Goal: Communication & Community: Participate in discussion

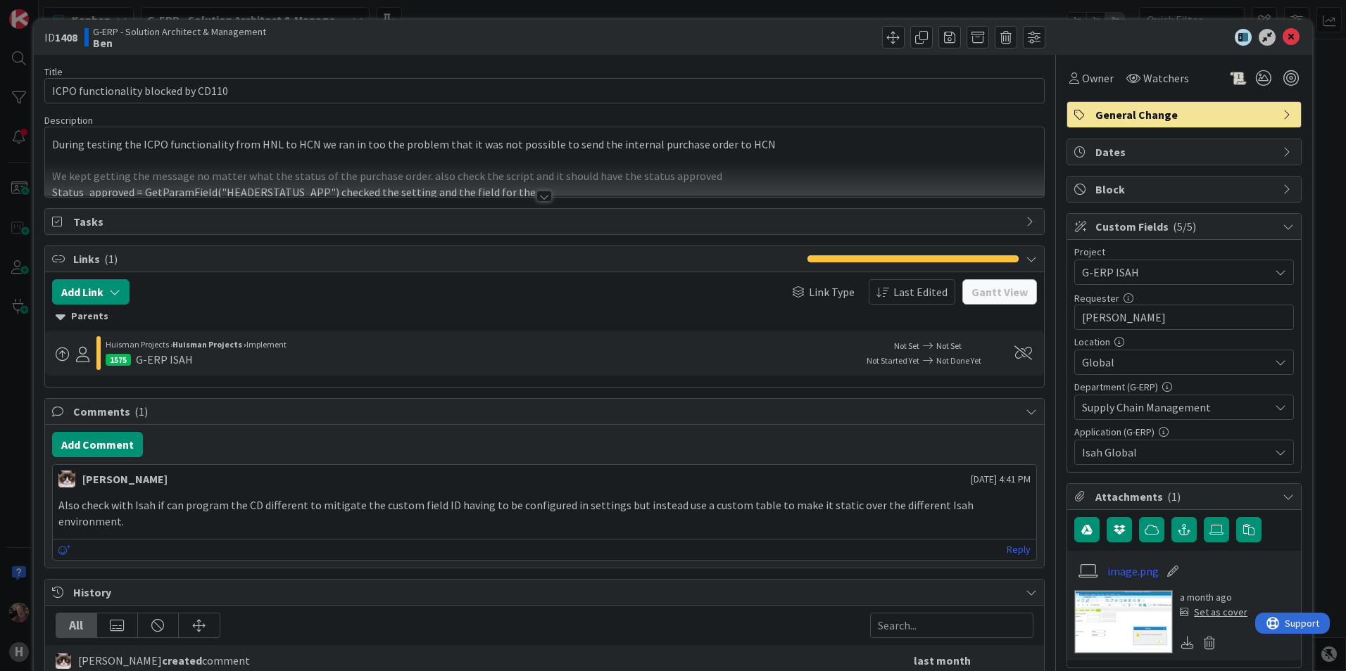
click at [538, 198] on div at bounding box center [543, 196] width 15 height 11
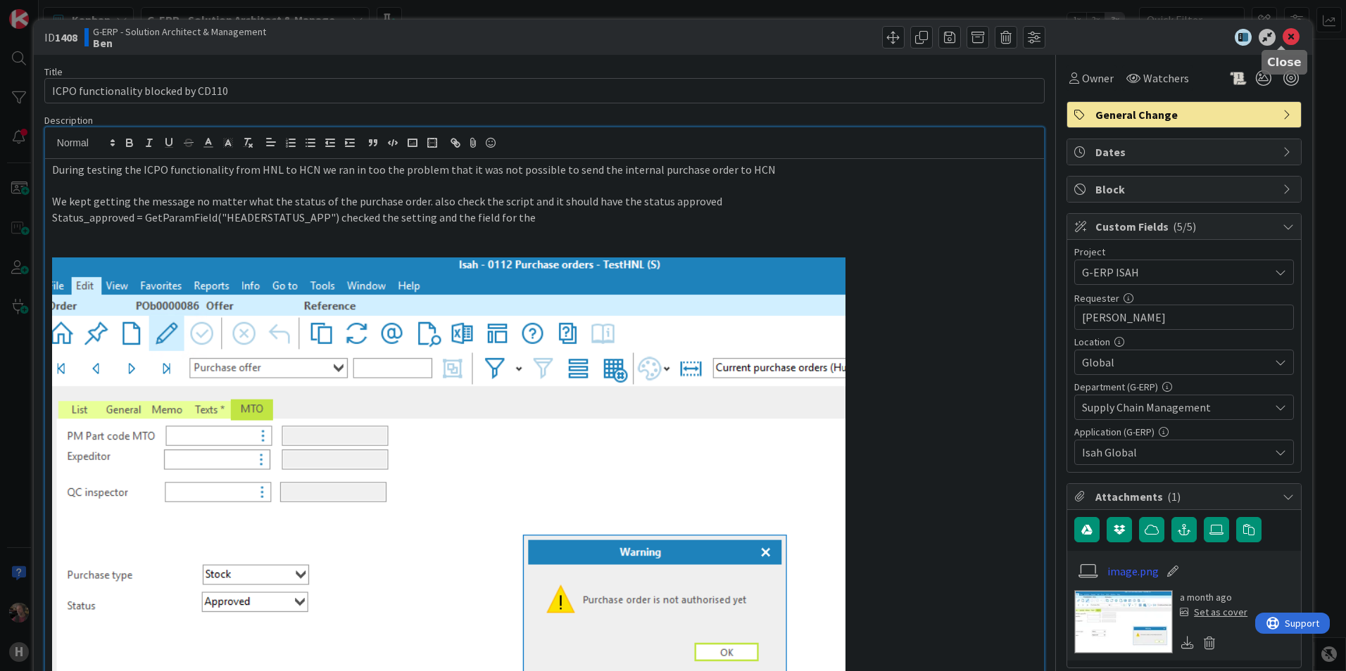
click at [1075, 32] on icon at bounding box center [1290, 37] width 17 height 17
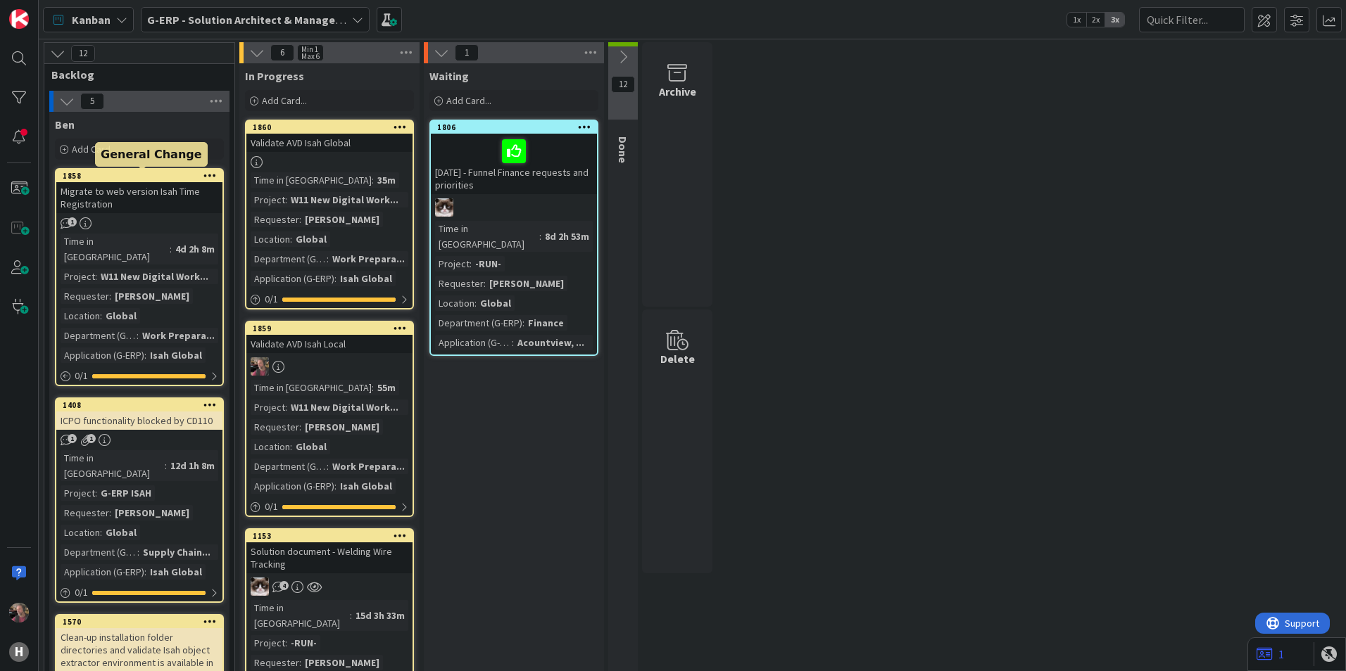
click at [132, 178] on div "1858" at bounding box center [143, 176] width 160 height 10
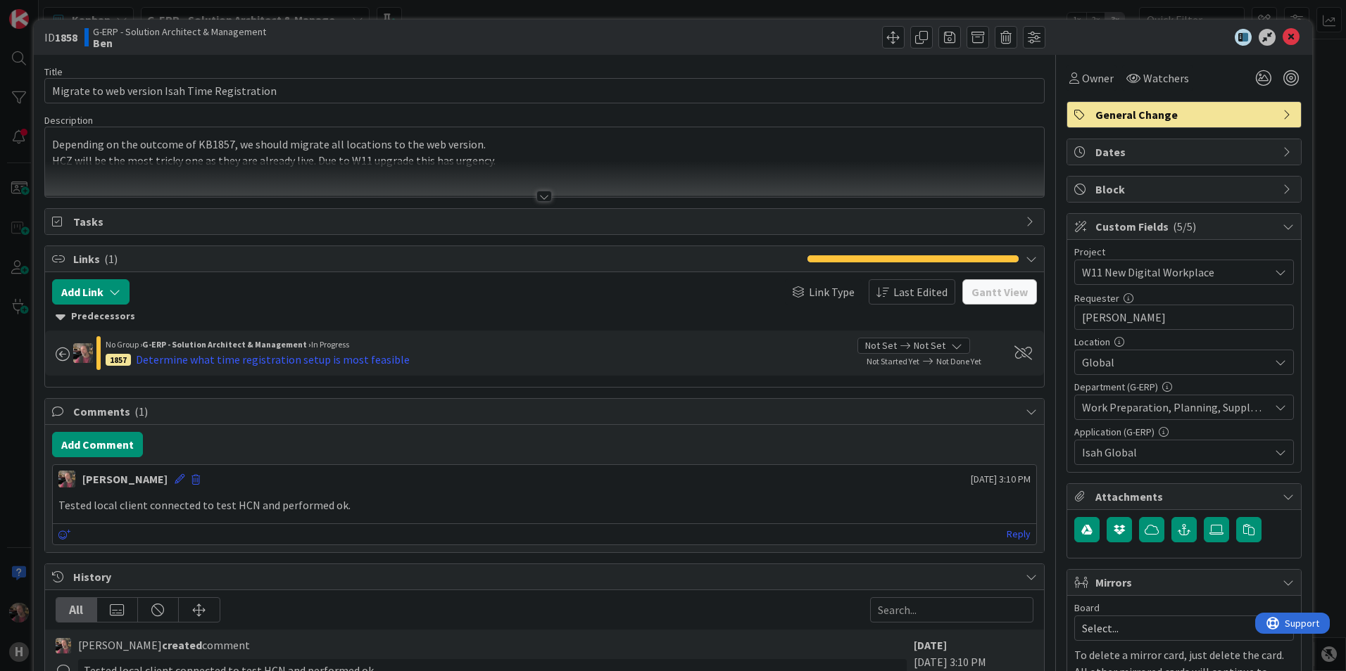
click at [536, 200] on div at bounding box center [543, 196] width 15 height 11
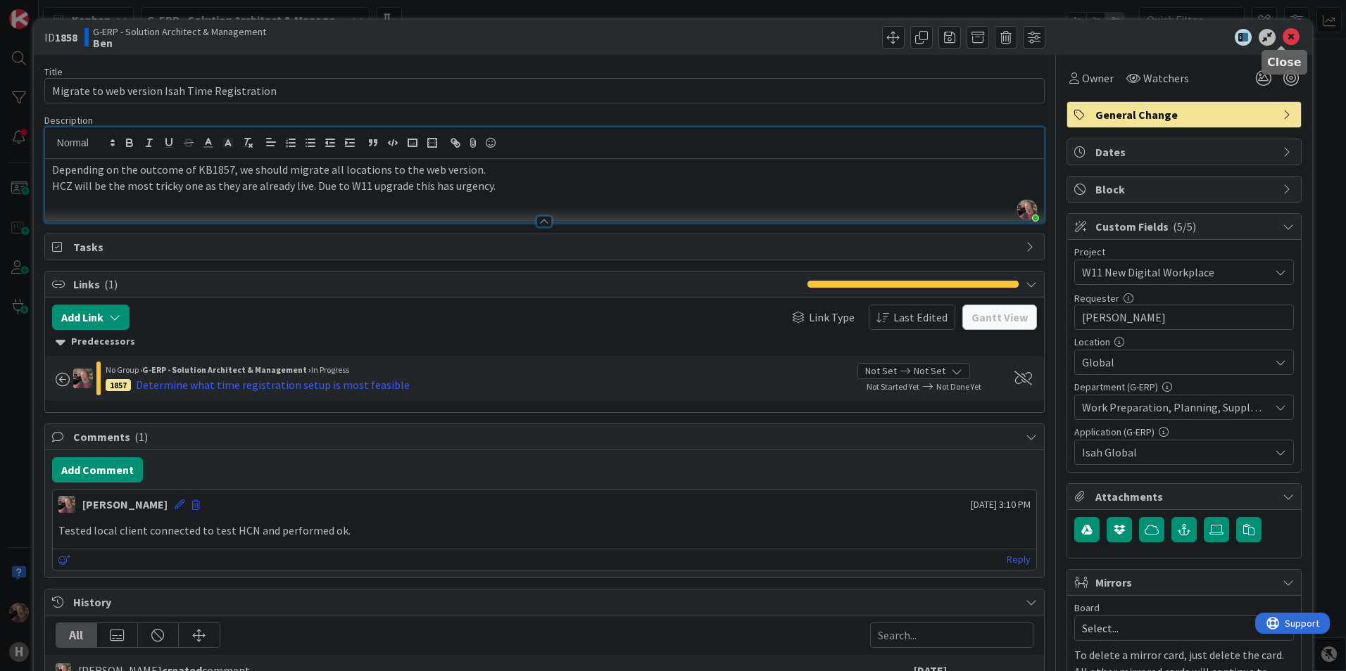
click at [1075, 32] on icon at bounding box center [1290, 37] width 17 height 17
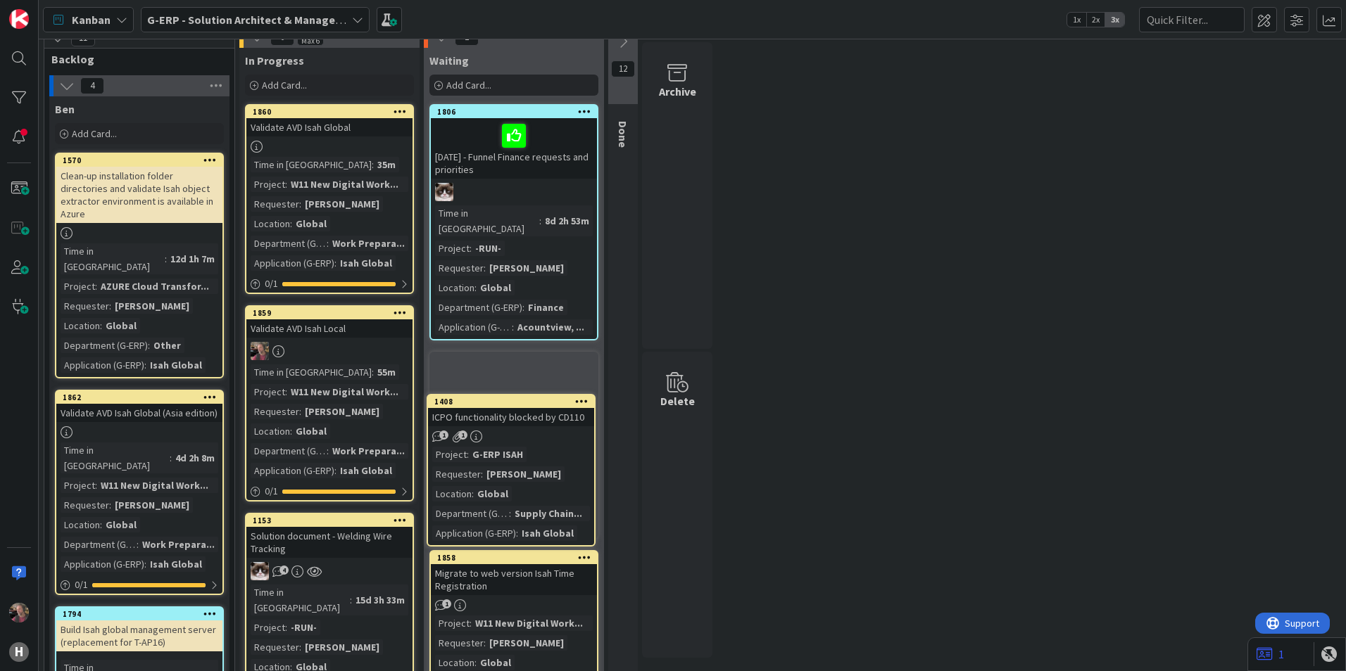
scroll to position [17, 0]
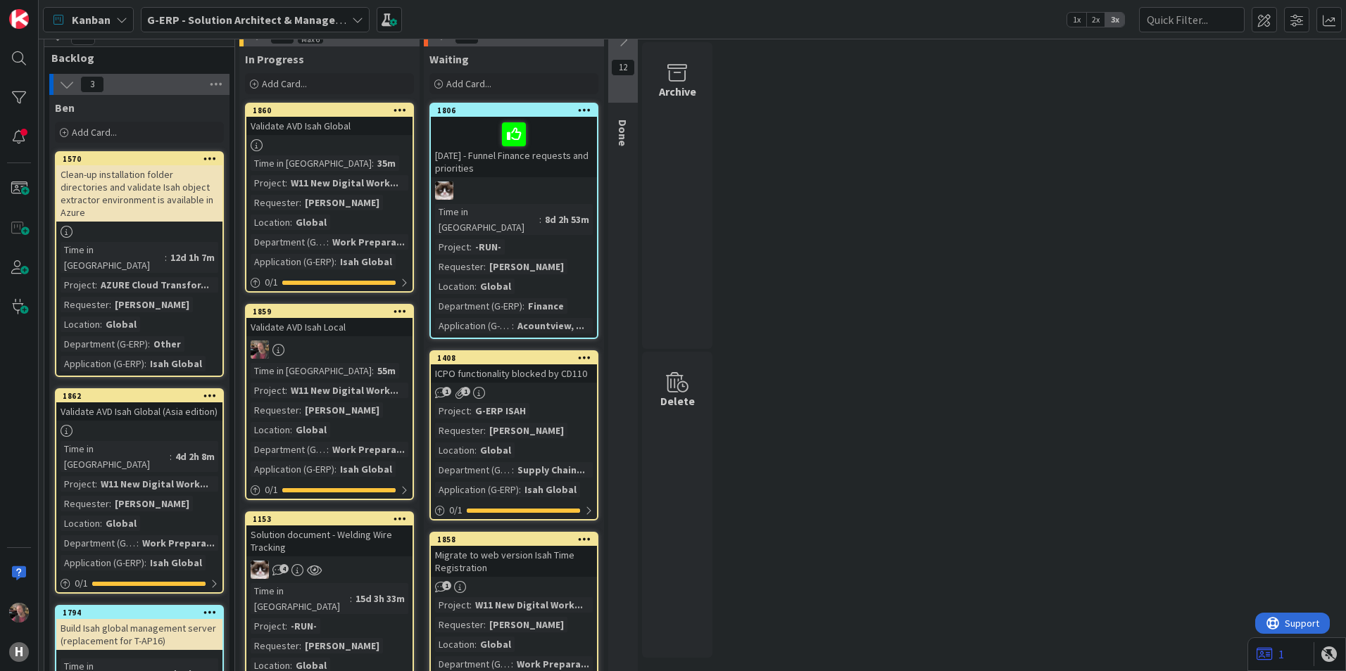
click at [495, 365] on div "ICPO functionality blocked by CD110" at bounding box center [514, 374] width 166 height 18
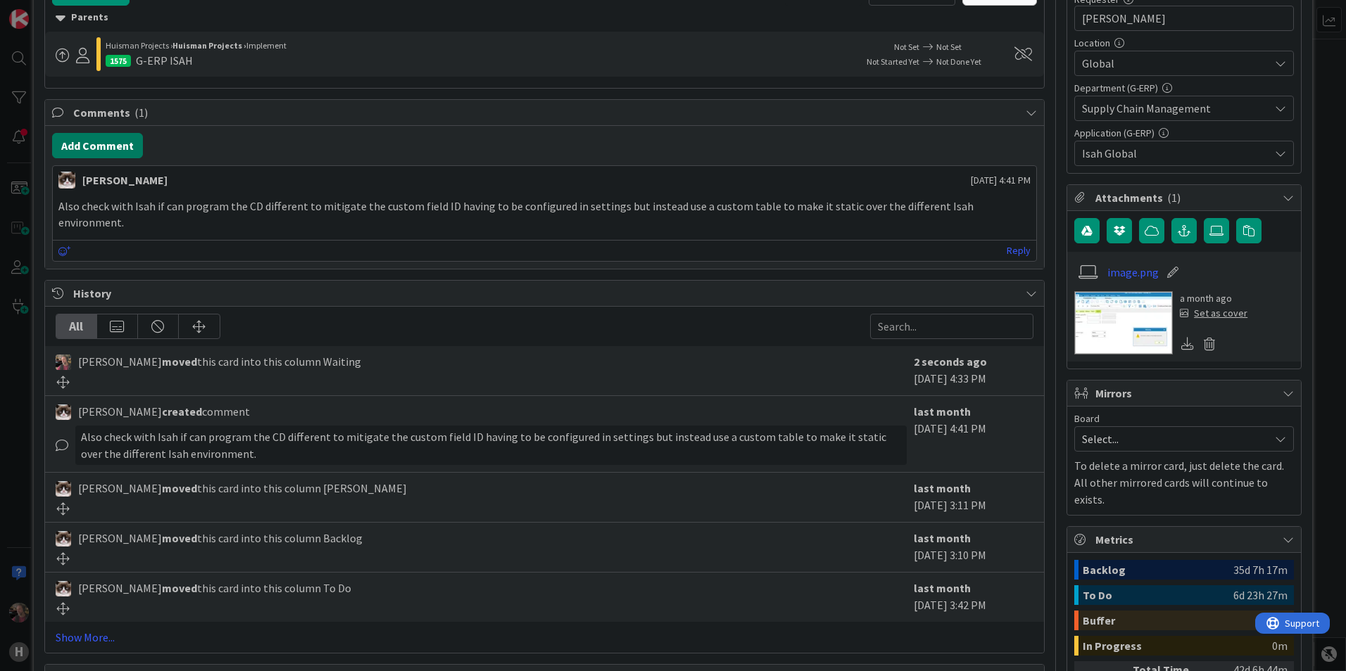
scroll to position [211, 0]
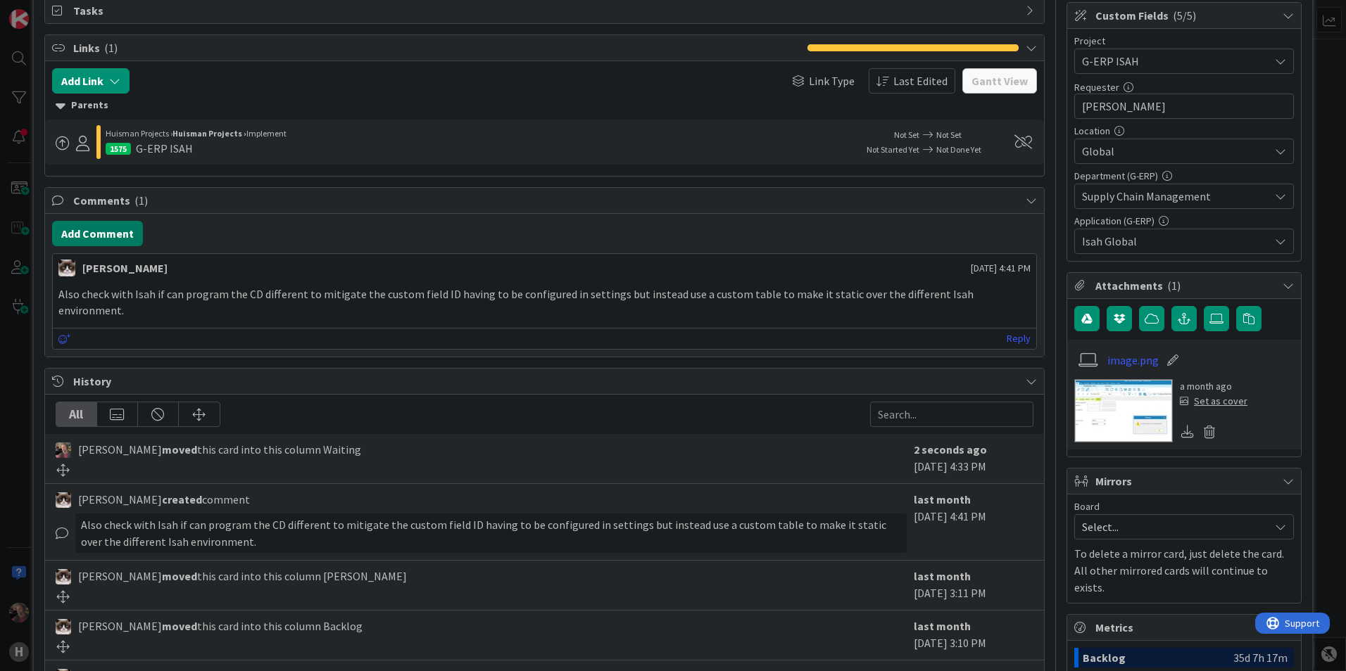
click at [94, 234] on button "Add Comment" at bounding box center [97, 233] width 91 height 25
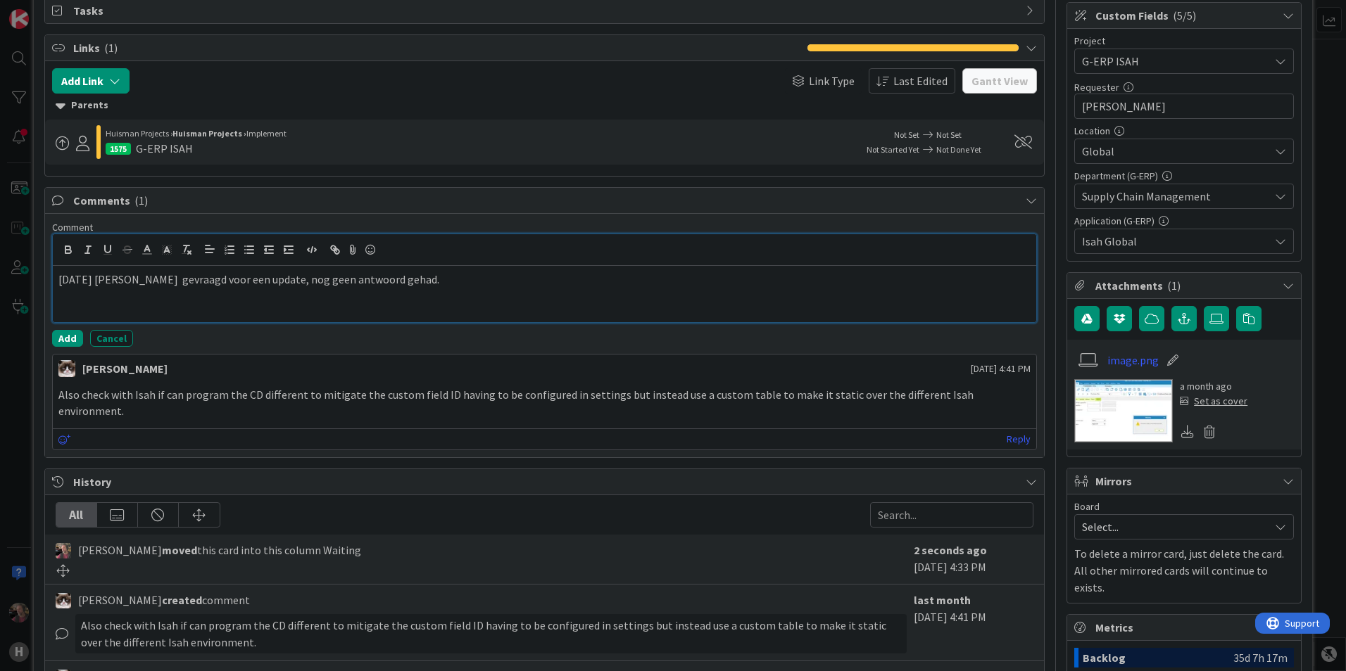
click at [312, 281] on p "[DATE] [PERSON_NAME] gevraagd voor een update, nog geen antwoord gehad." at bounding box center [544, 280] width 972 height 16
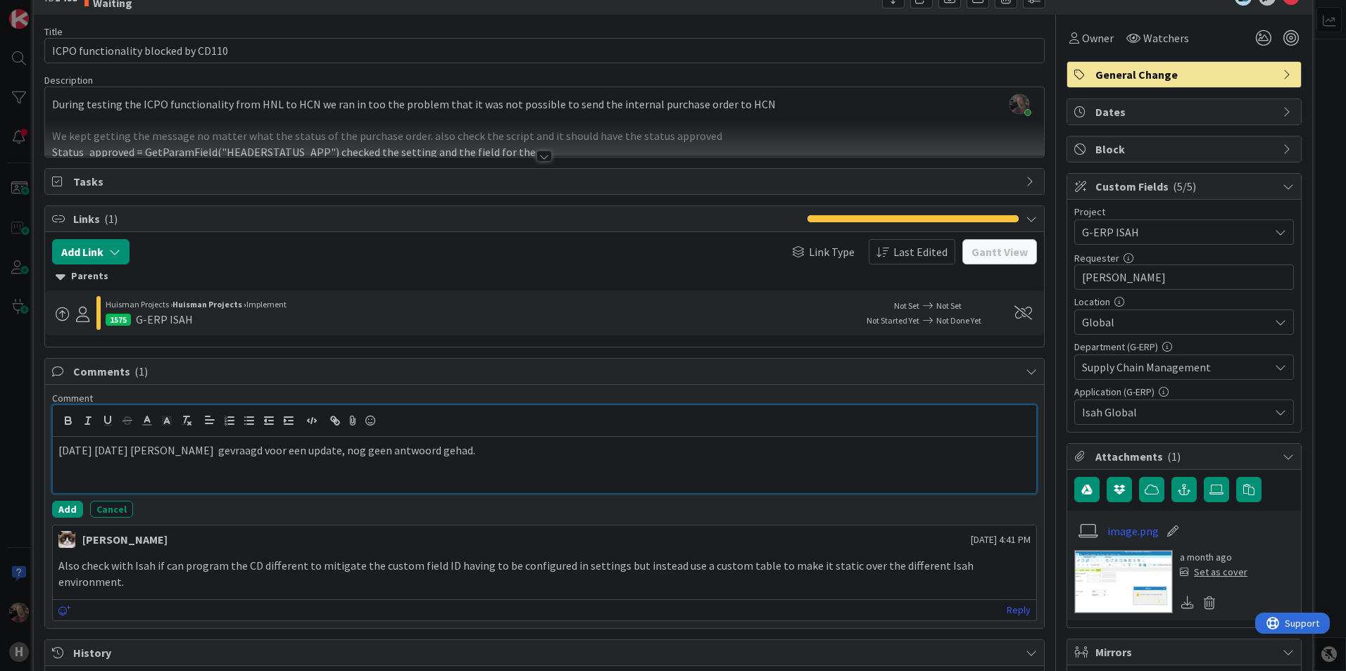
scroll to position [0, 0]
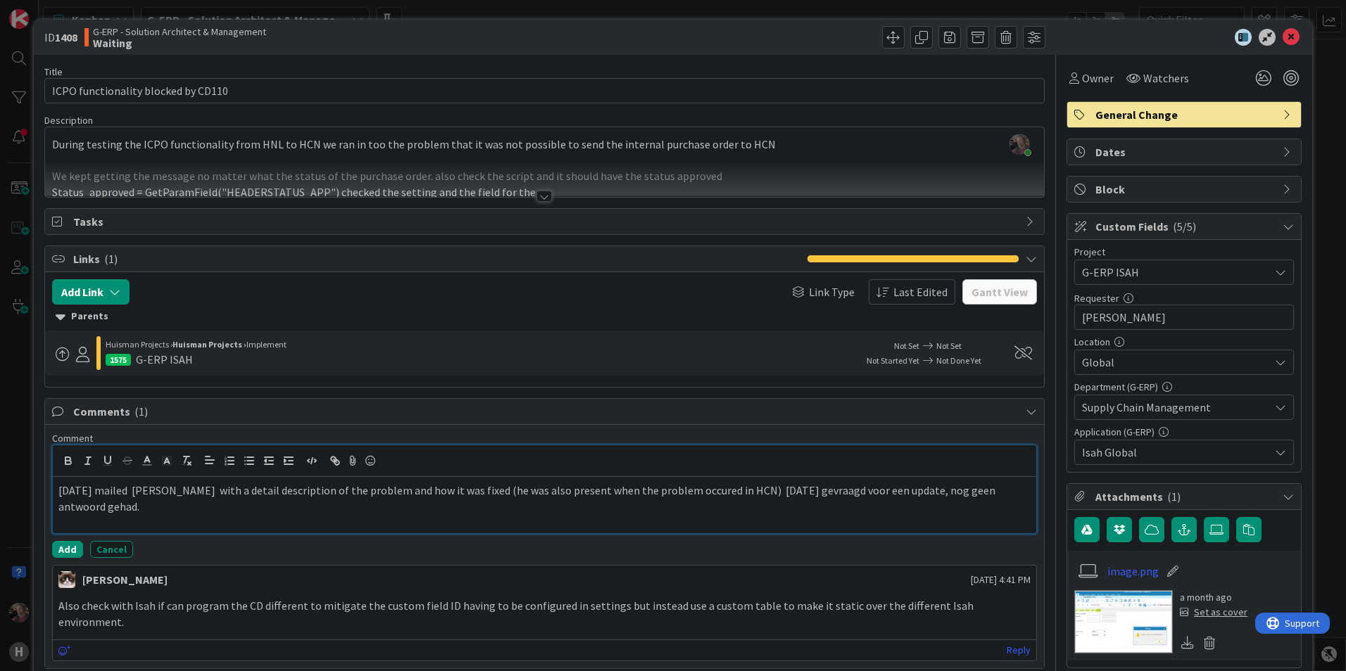
click at [714, 498] on p "[DATE] mailed [PERSON_NAME] with a detail description of the problem and how it…" at bounding box center [544, 499] width 972 height 32
drag, startPoint x: 776, startPoint y: 489, endPoint x: 789, endPoint y: 510, distance: 24.4
click at [776, 490] on p "[DATE] mailed [PERSON_NAME] with a detail description of the problem and how it…" at bounding box center [544, 499] width 972 height 32
click at [72, 545] on button "Add" at bounding box center [67, 549] width 31 height 17
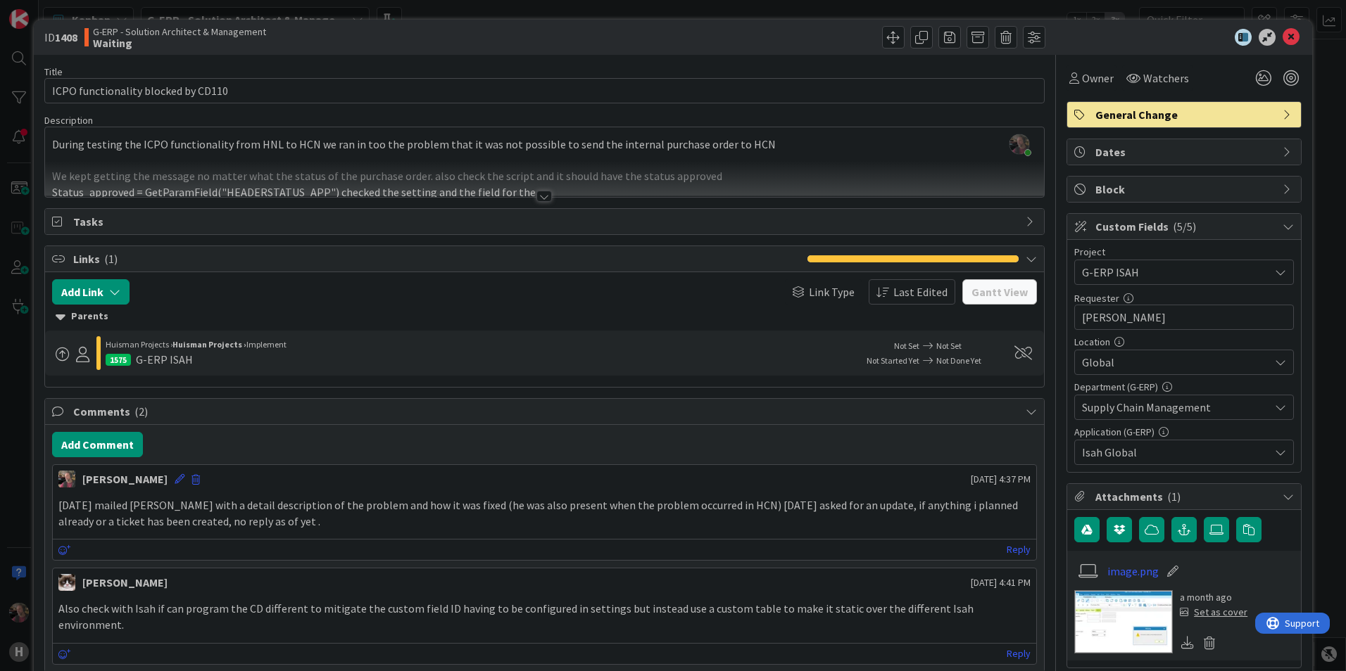
click at [194, 351] on div "1575 G-ERP ISAH" at bounding box center [476, 359] width 741 height 17
click at [209, 346] on b "Huisman Projects ›" at bounding box center [209, 344] width 74 height 11
click at [262, 346] on span "Implement" at bounding box center [266, 344] width 40 height 11
drag, startPoint x: 262, startPoint y: 346, endPoint x: 405, endPoint y: 346, distance: 142.9
click at [403, 346] on div "Huisman Projects › Huisman Projects › Implement" at bounding box center [476, 344] width 741 height 13
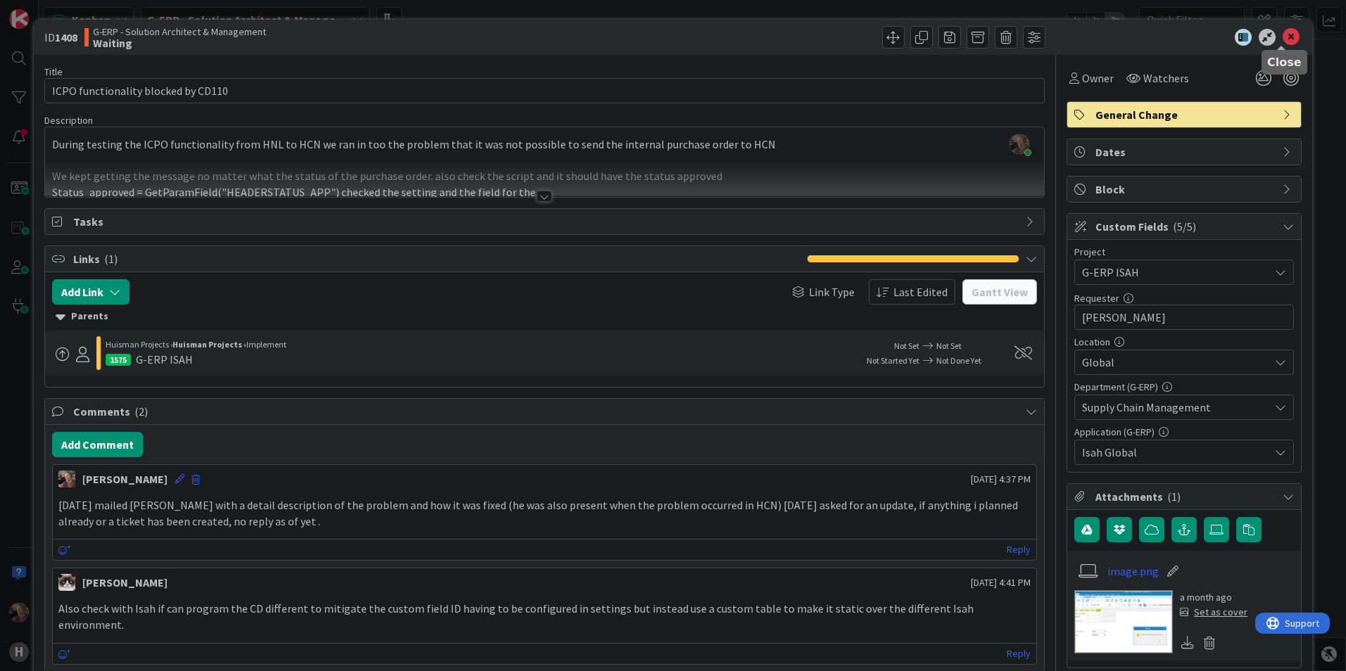
drag, startPoint x: 1284, startPoint y: 37, endPoint x: 554, endPoint y: 415, distance: 822.8
click at [1075, 37] on icon at bounding box center [1290, 37] width 17 height 17
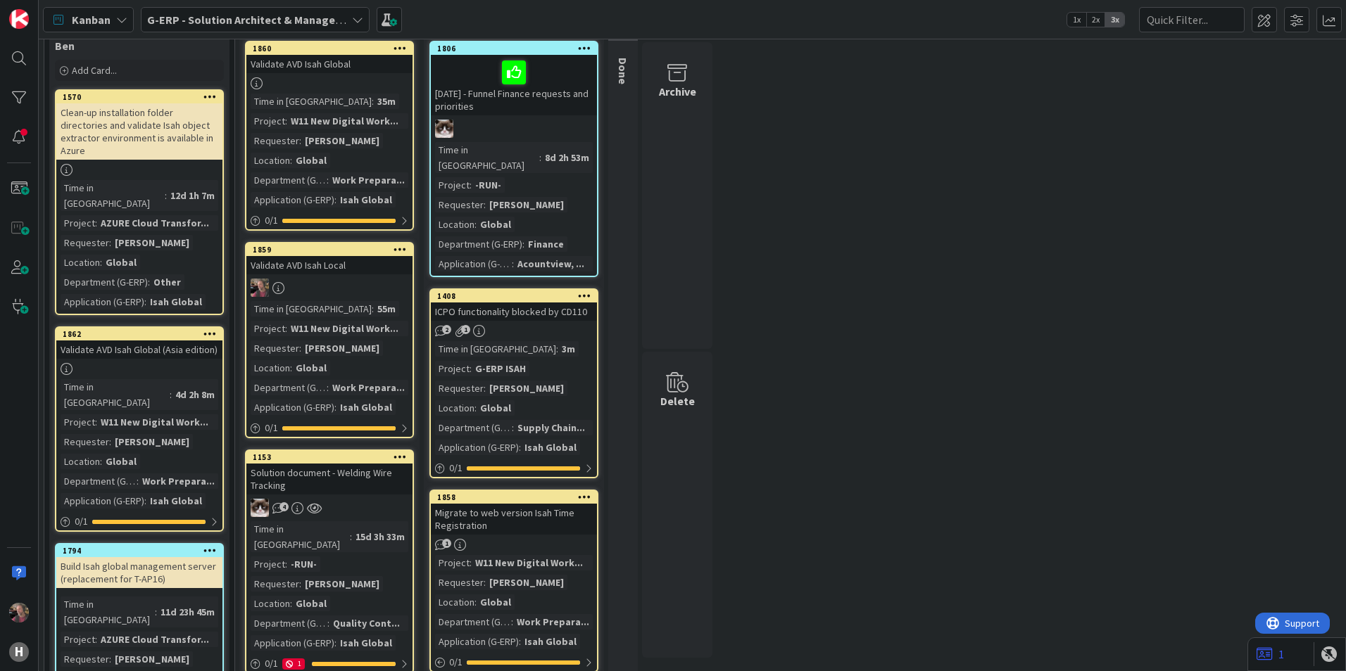
scroll to position [70, 0]
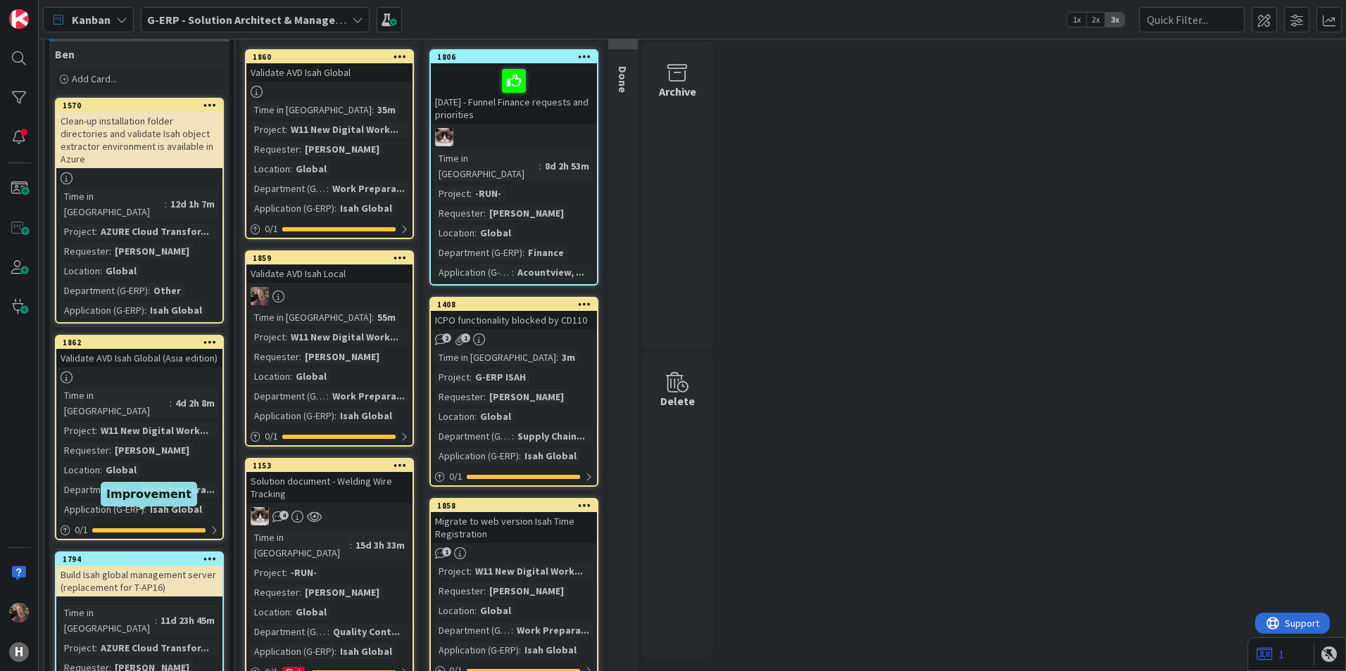
click at [117, 555] on div "1794" at bounding box center [143, 560] width 160 height 10
